Goal: Task Accomplishment & Management: Manage account settings

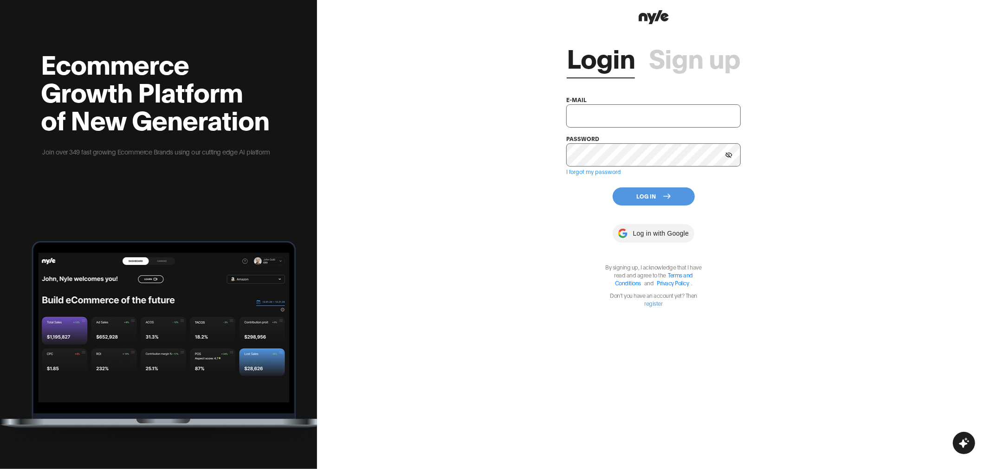
type input "showroom@nyle.ai"
click at [647, 197] on button "Log In" at bounding box center [654, 197] width 82 height 18
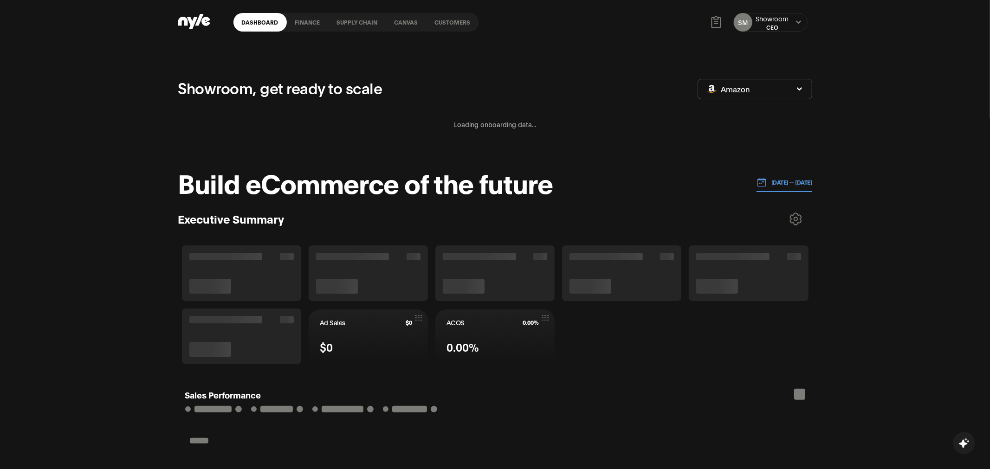
click at [449, 28] on link "Customers" at bounding box center [453, 22] width 52 height 19
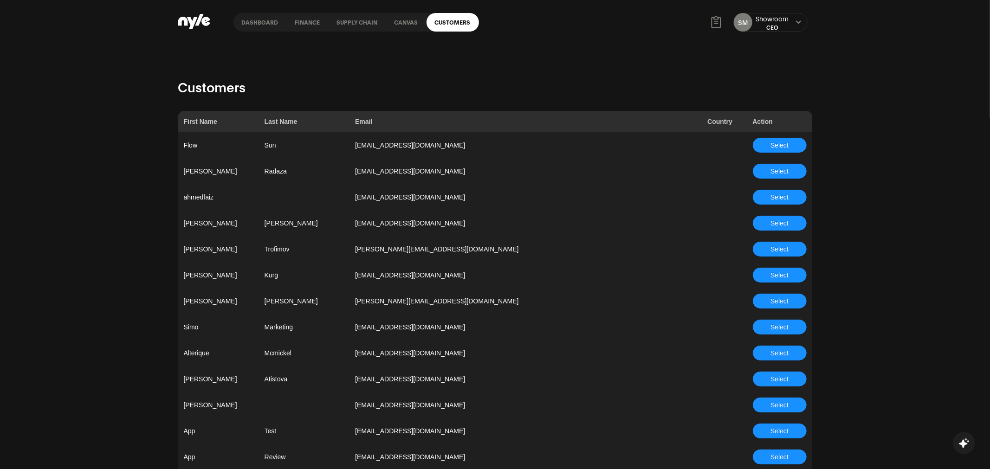
click at [786, 327] on span "Select" at bounding box center [780, 327] width 18 height 10
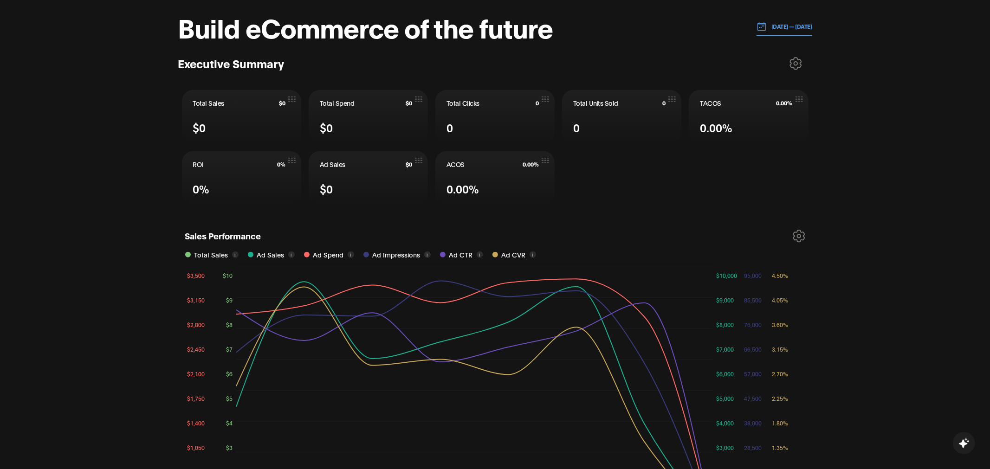
scroll to position [440, 0]
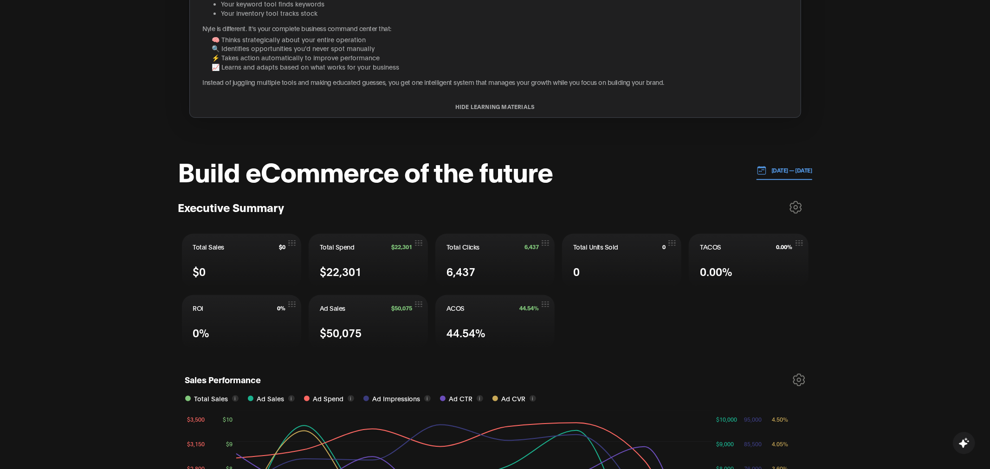
scroll to position [216, 0]
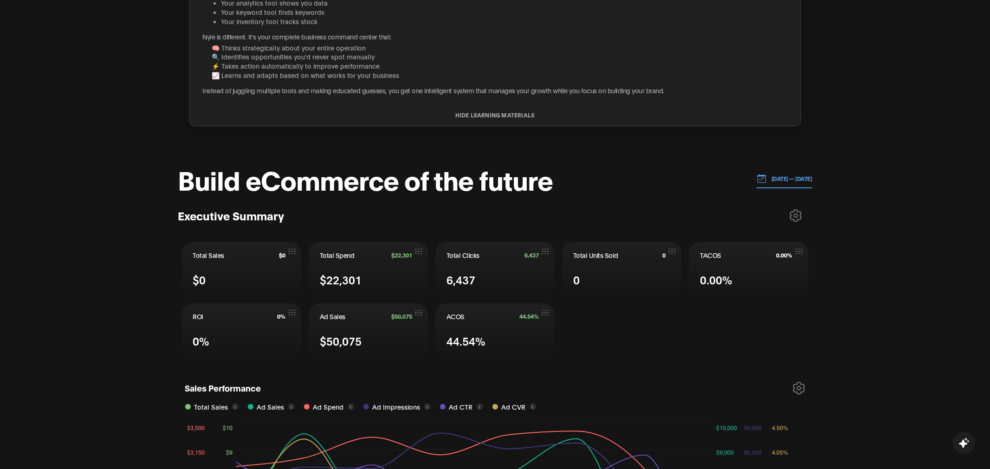
click at [778, 178] on p "[DATE] — [DATE]" at bounding box center [789, 179] width 45 height 8
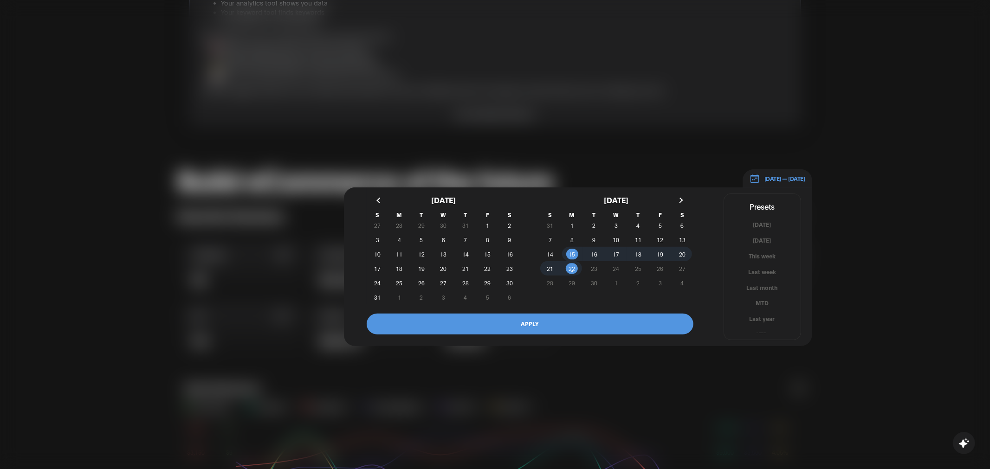
scroll to position [5, 0]
click at [761, 331] on button "YTD" at bounding box center [762, 329] width 77 height 9
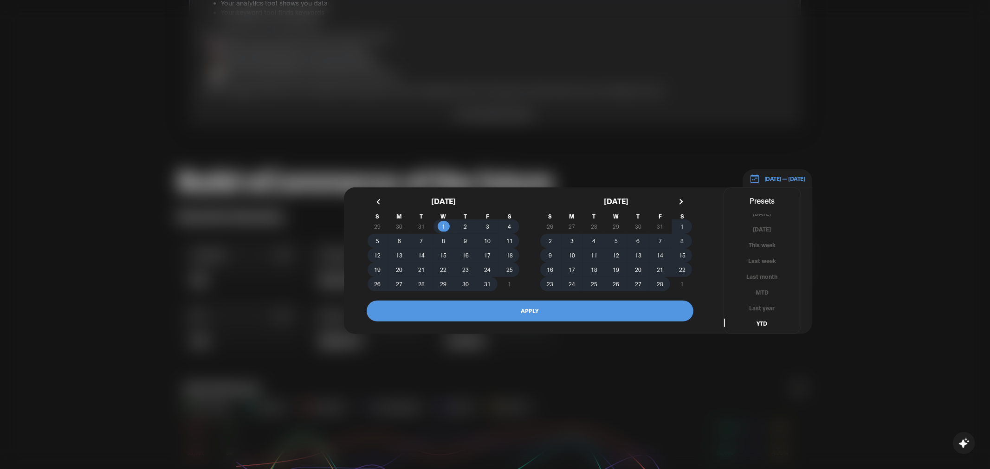
click at [560, 317] on button "APPLY" at bounding box center [530, 311] width 327 height 21
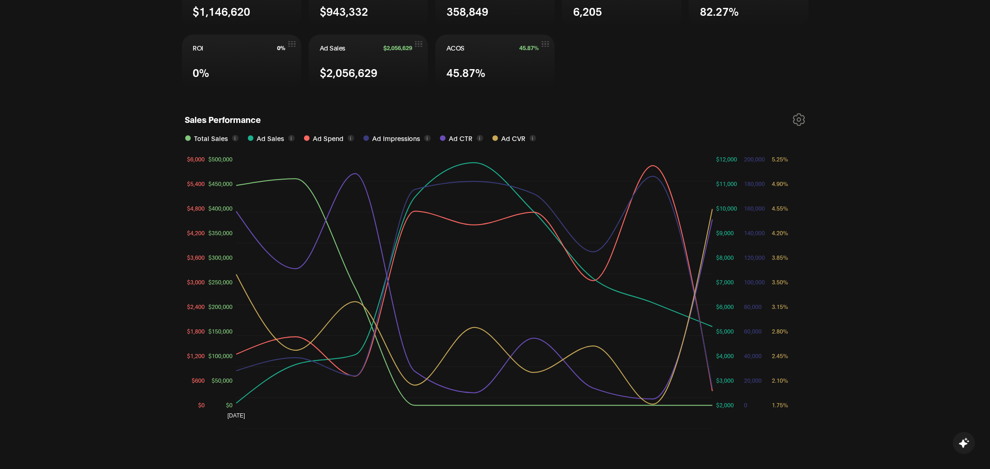
scroll to position [465, 0]
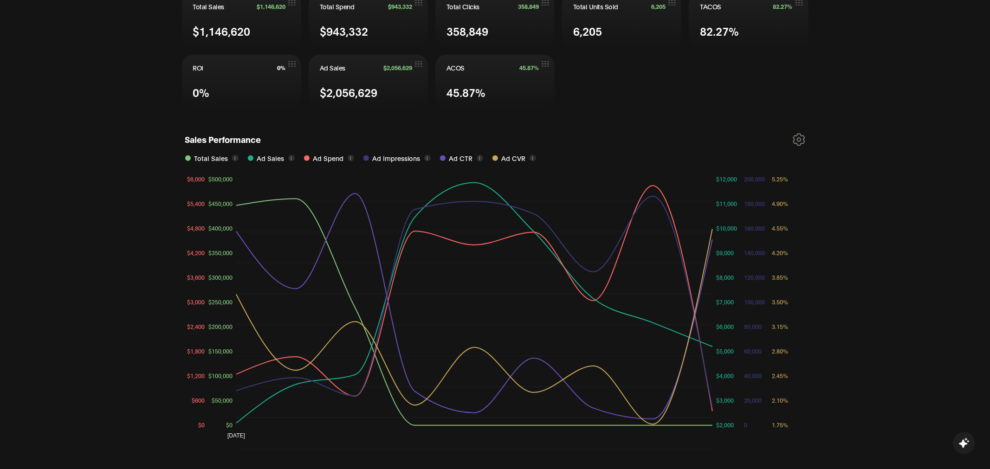
click at [799, 138] on icon at bounding box center [798, 140] width 11 height 12
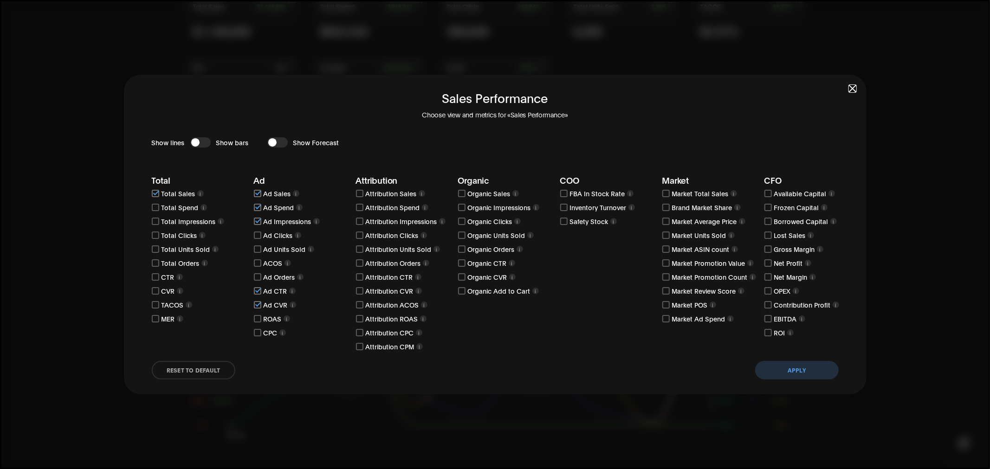
click at [259, 265] on input "checkbox" at bounding box center [257, 263] width 7 height 7
checkbox input "true"
click at [257, 290] on input "checkbox" at bounding box center [257, 290] width 7 height 7
checkbox input "false"
click at [784, 373] on button "Apply" at bounding box center [797, 370] width 84 height 19
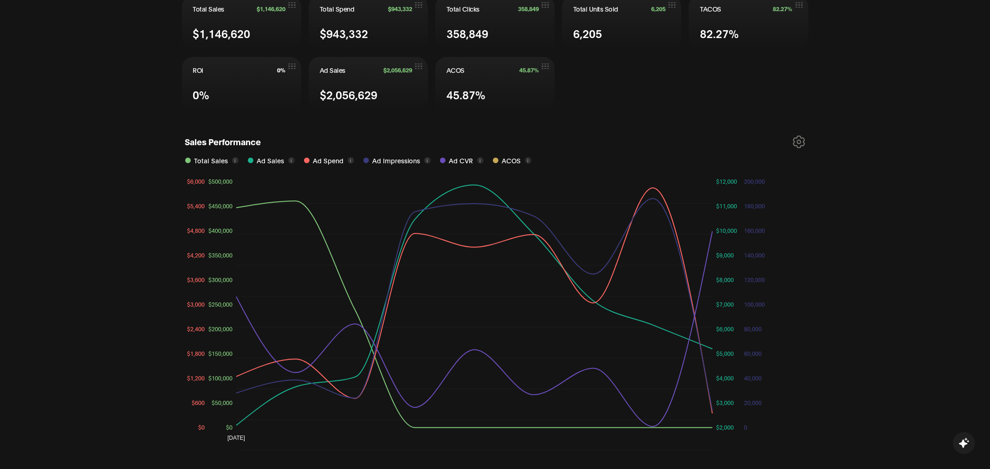
scroll to position [464, 0]
click at [796, 141] on icon at bounding box center [798, 141] width 11 height 12
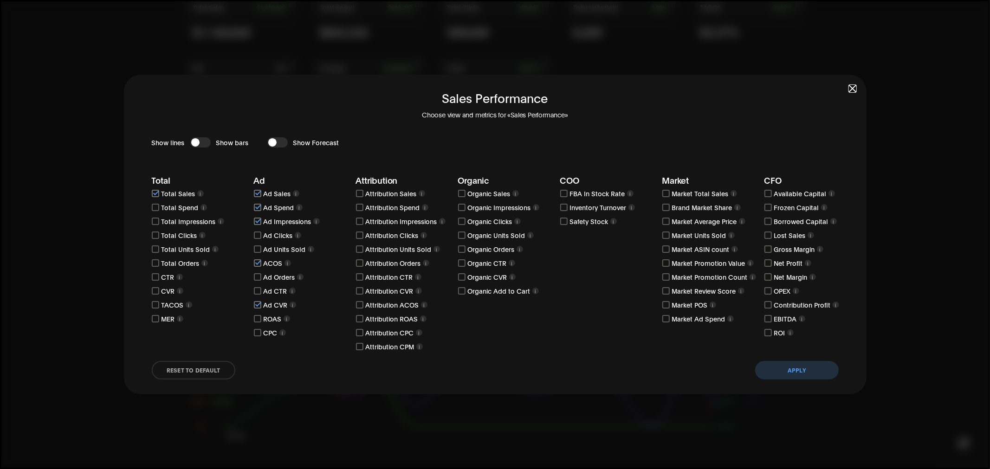
click at [803, 365] on button "Apply" at bounding box center [797, 370] width 84 height 19
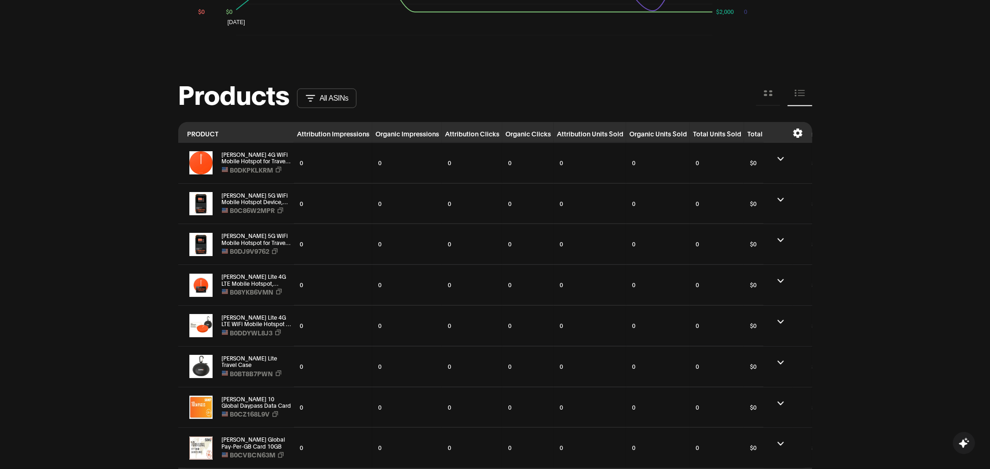
scroll to position [908, 0]
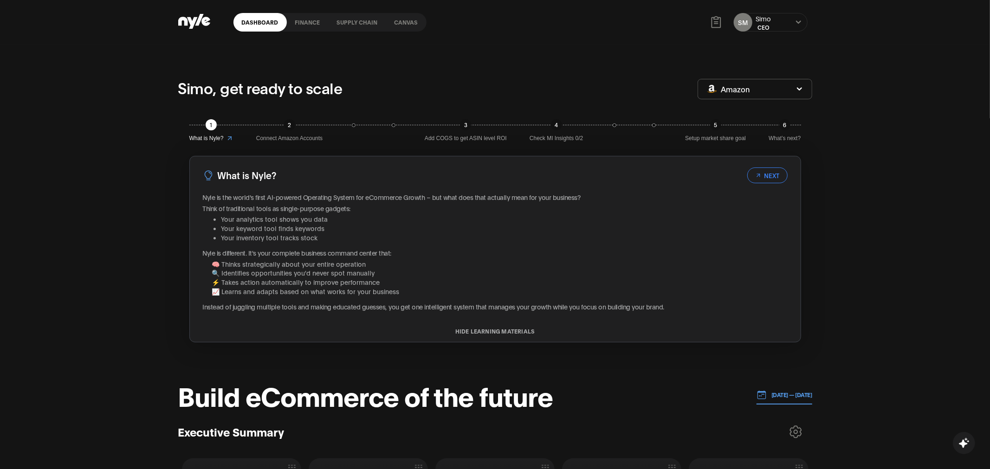
click at [404, 19] on link "Canvas" at bounding box center [406, 22] width 40 height 19
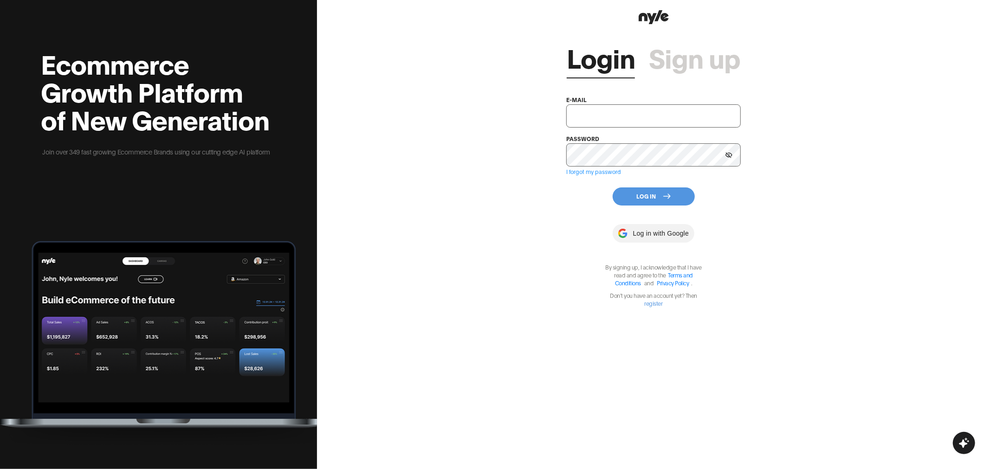
type input "showroom@nyle.ai"
click at [654, 200] on button "Log In" at bounding box center [654, 197] width 82 height 18
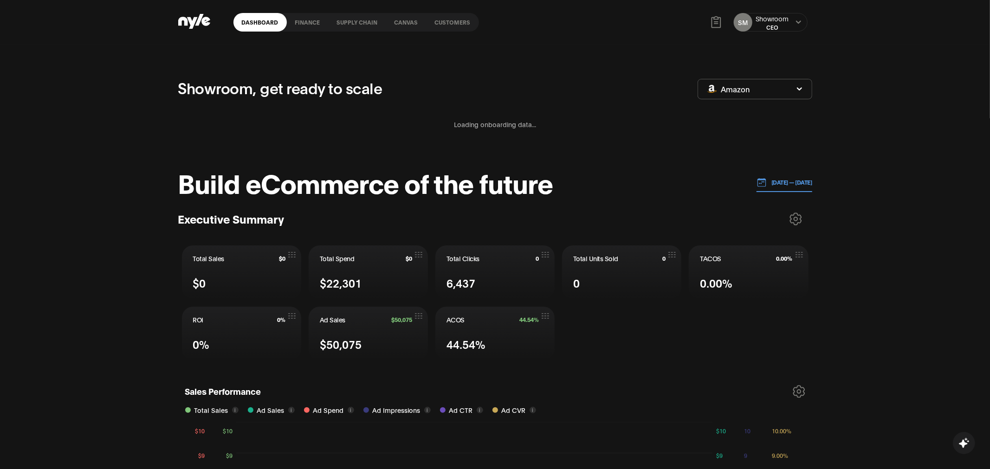
click at [449, 25] on link "Customers" at bounding box center [453, 22] width 52 height 19
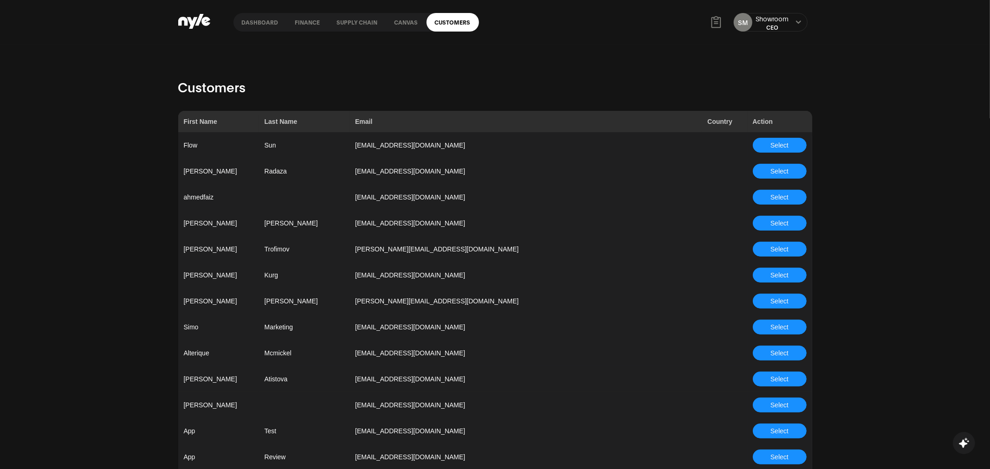
scroll to position [2562, 0]
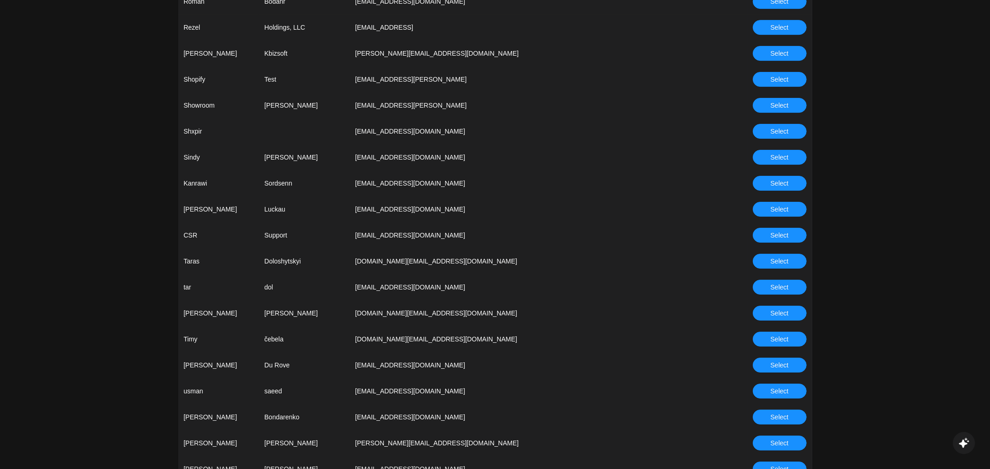
click at [766, 240] on button "Select" at bounding box center [780, 235] width 54 height 15
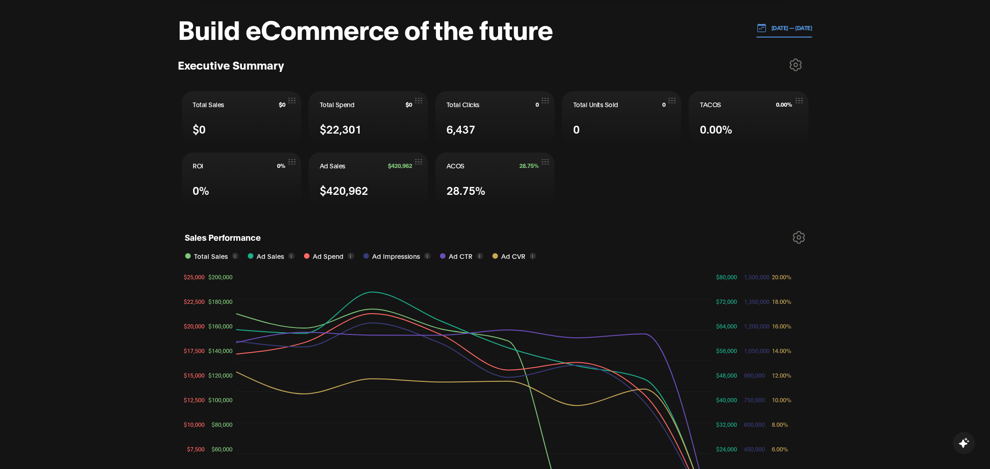
scroll to position [370, 0]
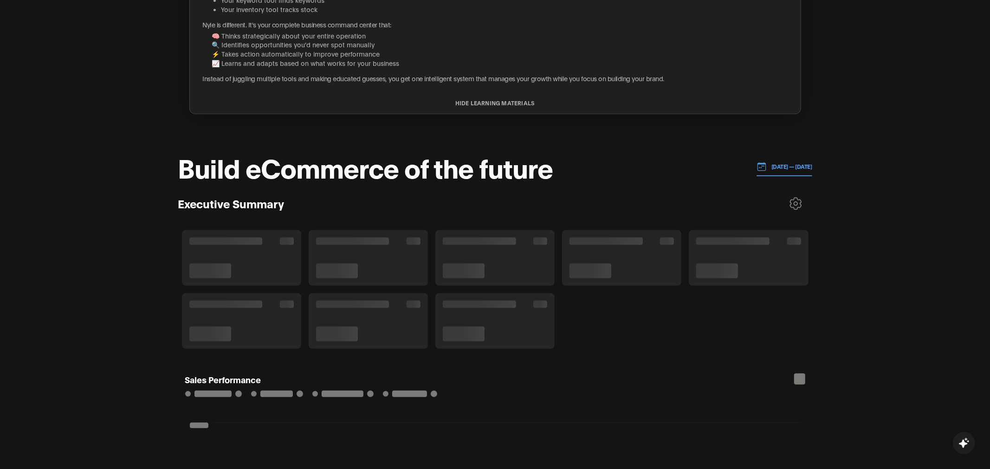
scroll to position [440, 0]
